Goal: Find specific page/section: Find specific page/section

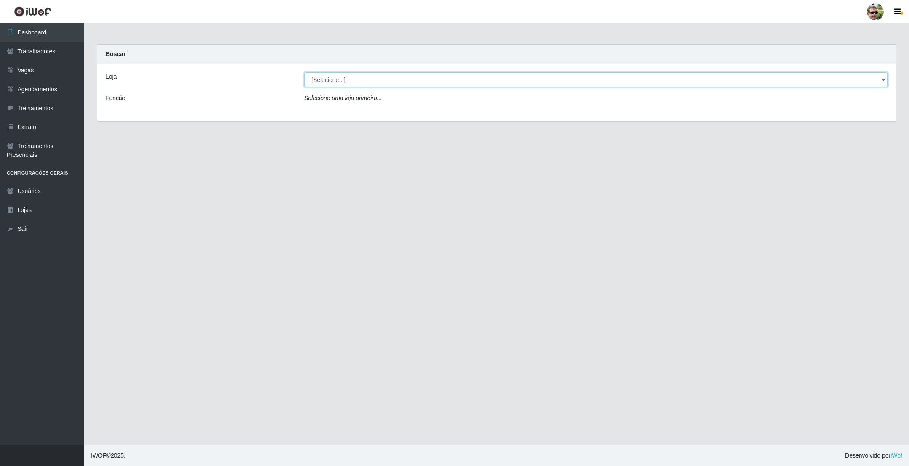
click at [340, 79] on select "[Selecione...] [PERSON_NAME] Supermercado - Gurinhém" at bounding box center [595, 79] width 583 height 15
select select "176"
click at [304, 72] on select "[Selecione...] [PERSON_NAME] Supermercado - Gurinhém" at bounding box center [595, 79] width 583 height 15
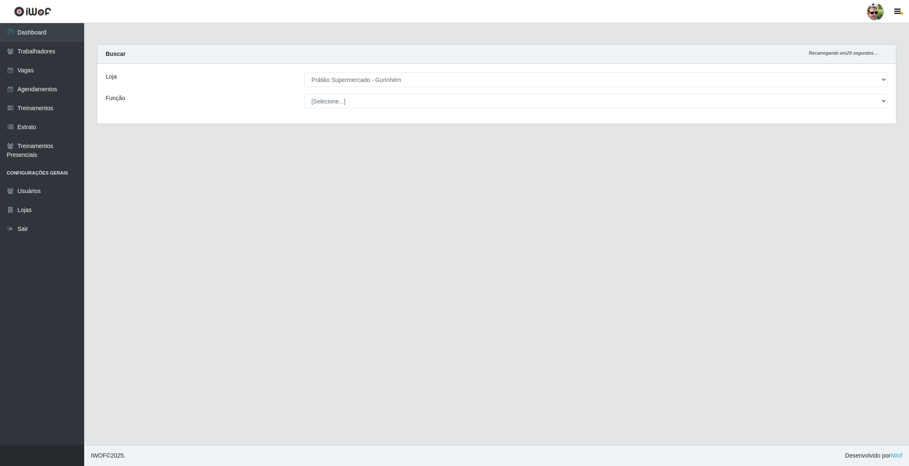
click at [382, 48] on div "Buscar Recarregando em 29 segundos..." at bounding box center [496, 54] width 799 height 19
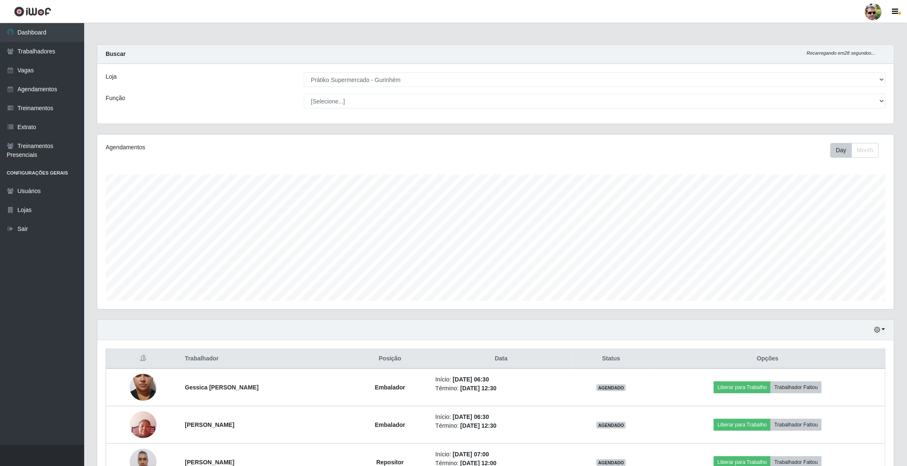
scroll to position [175, 796]
click at [416, 36] on main "Carregando... Buscar Recarregando em 25 segundos... Loja [Selecione...] Prátiko…" at bounding box center [495, 317] width 823 height 589
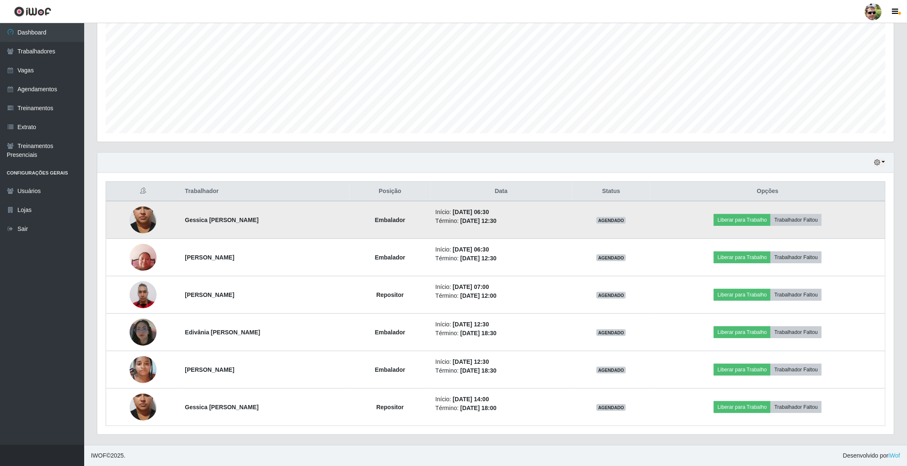
scroll to position [171, 0]
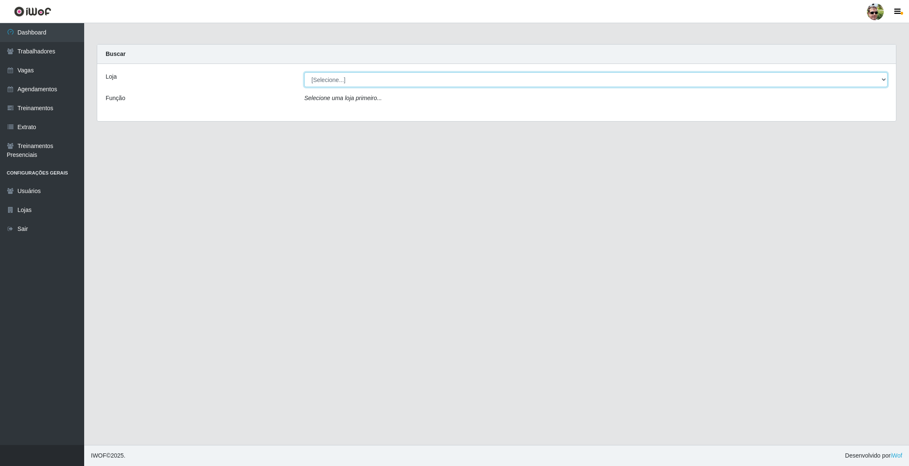
click at [344, 81] on select "[Selecione...] [PERSON_NAME] Supermercado - Gurinhém" at bounding box center [595, 79] width 583 height 15
select select "176"
click at [304, 72] on select "[Selecione...] [PERSON_NAME] Supermercado - Gurinhém" at bounding box center [595, 79] width 583 height 15
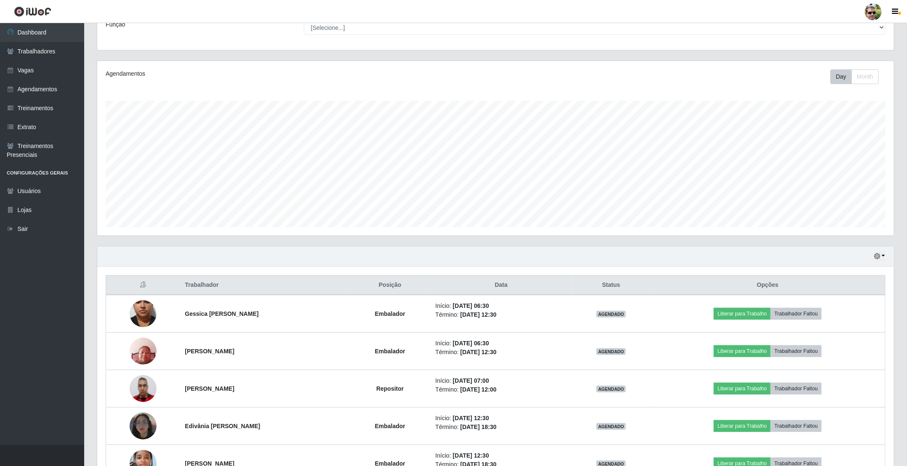
scroll to position [171, 0]
